Goal: Information Seeking & Learning: Find specific fact

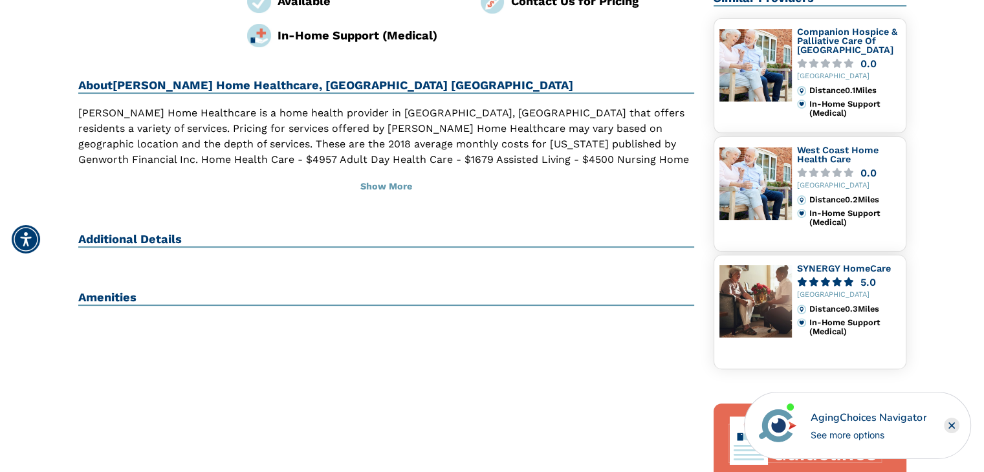
scroll to position [323, 0]
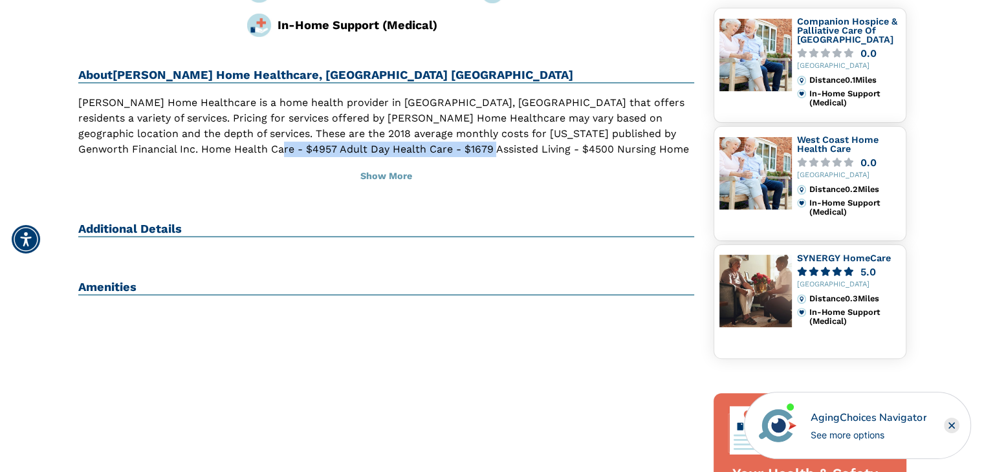
drag, startPoint x: 206, startPoint y: 114, endPoint x: 426, endPoint y: 120, distance: 219.9
click at [426, 120] on p "[PERSON_NAME] Home Healthcare is a home health provider in [GEOGRAPHIC_DATA], […" at bounding box center [386, 134] width 616 height 78
click at [555, 115] on p "[PERSON_NAME] Home Healthcare is a home health provider in [GEOGRAPHIC_DATA], […" at bounding box center [386, 134] width 616 height 78
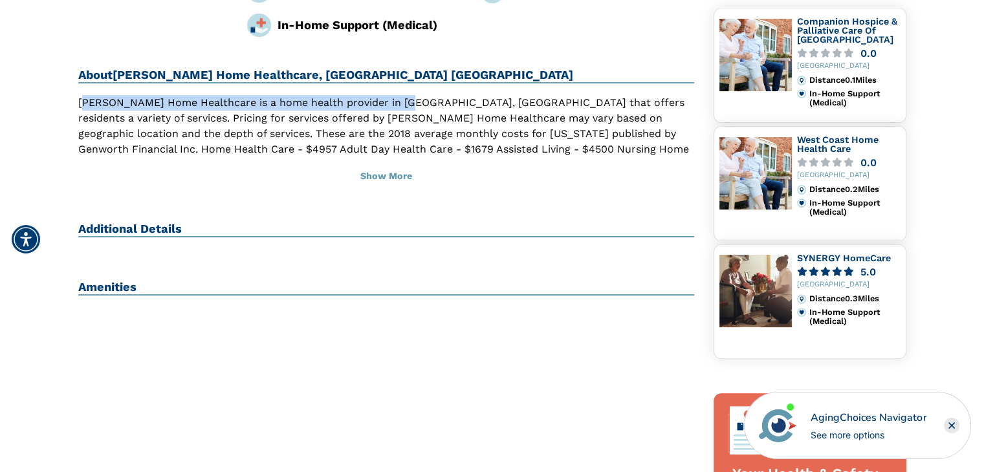
drag, startPoint x: 162, startPoint y: 70, endPoint x: 406, endPoint y: 70, distance: 243.8
click at [406, 95] on p "[PERSON_NAME] Home Healthcare is a home health provider in [GEOGRAPHIC_DATA], […" at bounding box center [386, 134] width 616 height 78
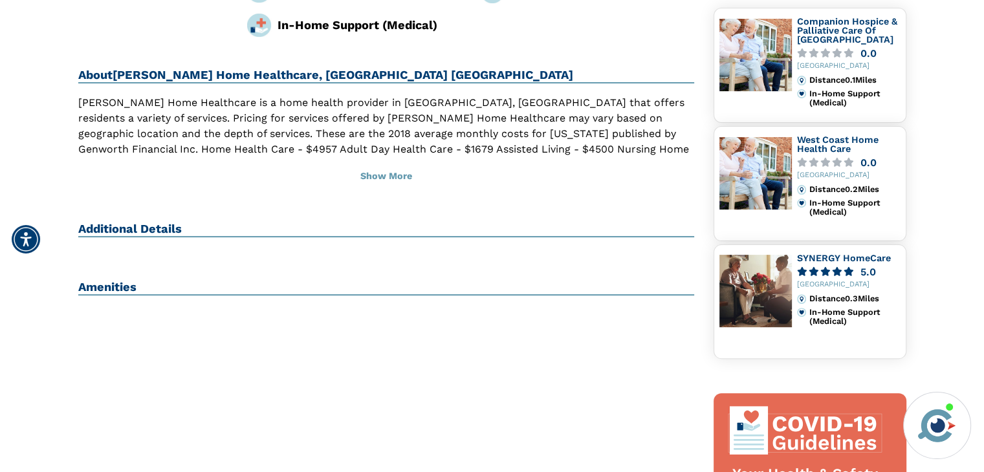
click at [431, 95] on p "[PERSON_NAME] Home Healthcare is a home health provider in [GEOGRAPHIC_DATA], […" at bounding box center [386, 134] width 616 height 78
drag, startPoint x: 152, startPoint y: 98, endPoint x: 432, endPoint y: 99, distance: 280.0
click at [432, 99] on p "[PERSON_NAME] Home Healthcare is a home health provider in [GEOGRAPHIC_DATA], […" at bounding box center [386, 134] width 616 height 78
click at [443, 98] on p "[PERSON_NAME] Home Healthcare is a home health provider in [GEOGRAPHIC_DATA], […" at bounding box center [386, 134] width 616 height 78
drag, startPoint x: 476, startPoint y: 103, endPoint x: 686, endPoint y: 103, distance: 210.2
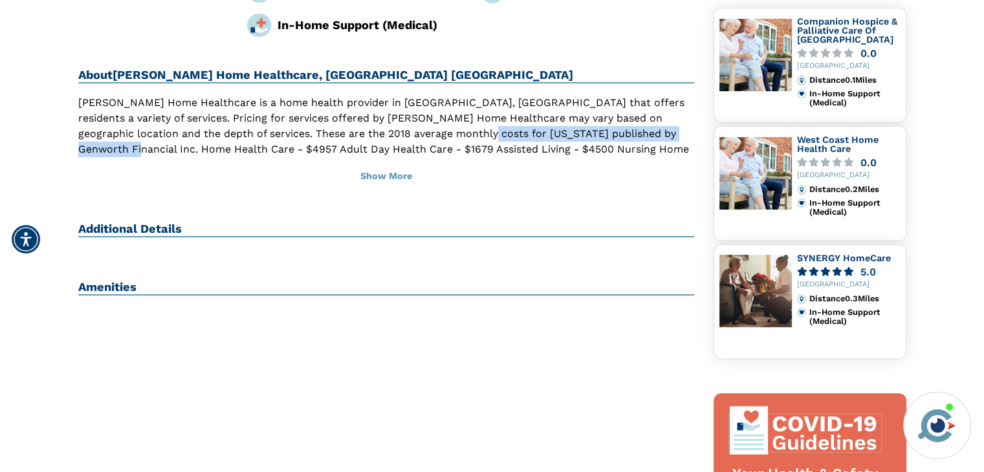
click at [686, 103] on p "[PERSON_NAME] Home Healthcare is a home health provider in [GEOGRAPHIC_DATA], […" at bounding box center [386, 134] width 616 height 78
click at [499, 111] on p "[PERSON_NAME] Home Healthcare is a home health provider in [GEOGRAPHIC_DATA], […" at bounding box center [386, 134] width 616 height 78
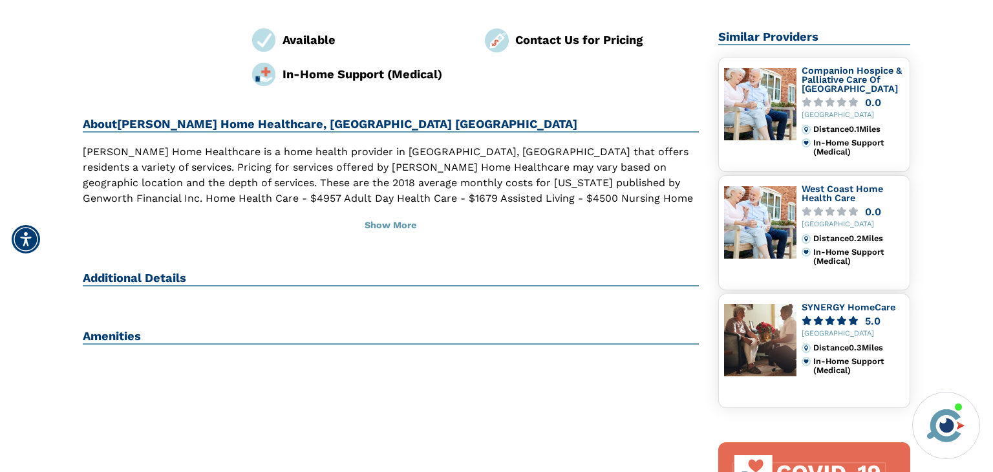
scroll to position [0, 0]
